Goal: Navigation & Orientation: Understand site structure

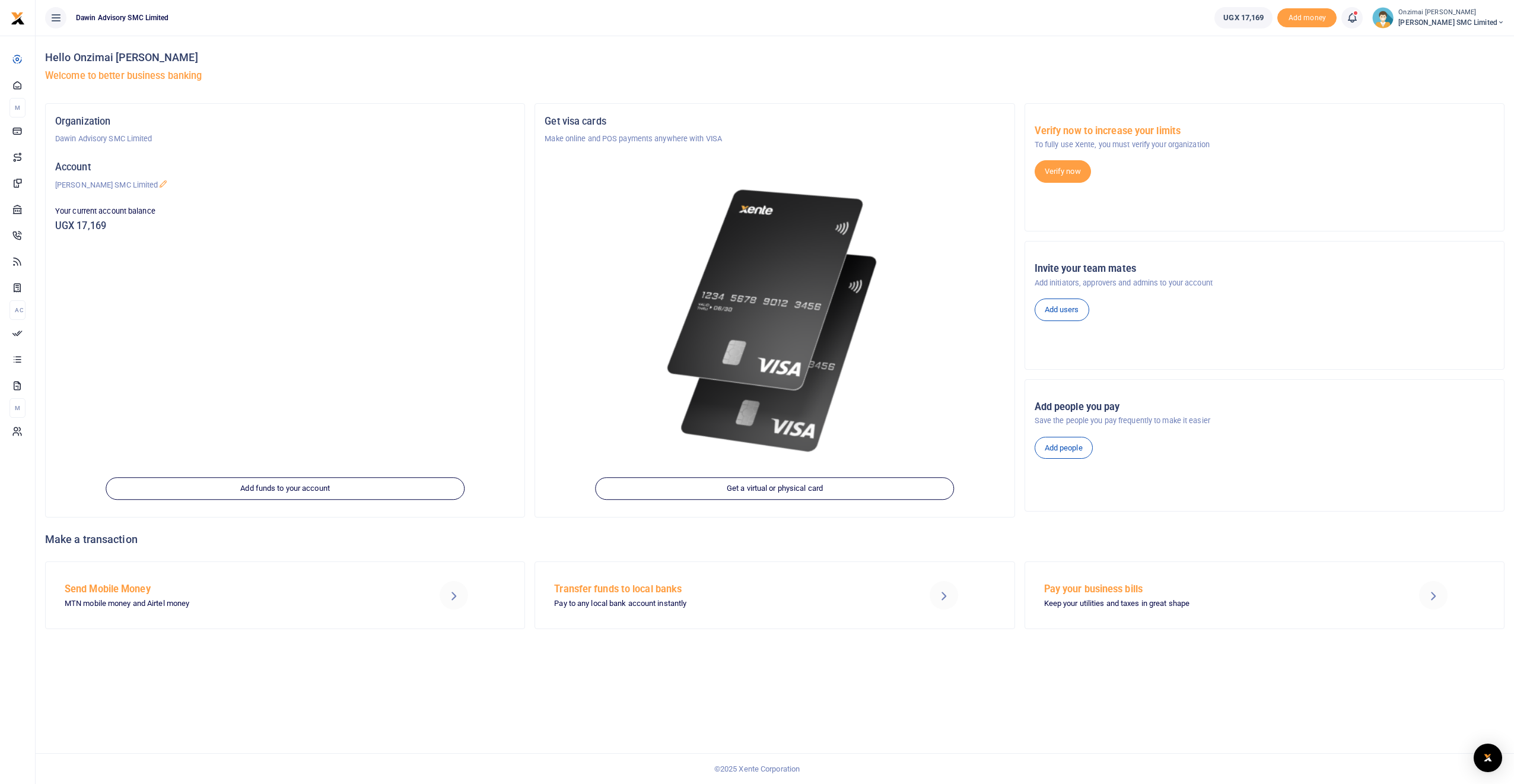
click at [1357, 18] on icon at bounding box center [1351, 17] width 12 height 13
